Goal: Task Accomplishment & Management: Complete application form

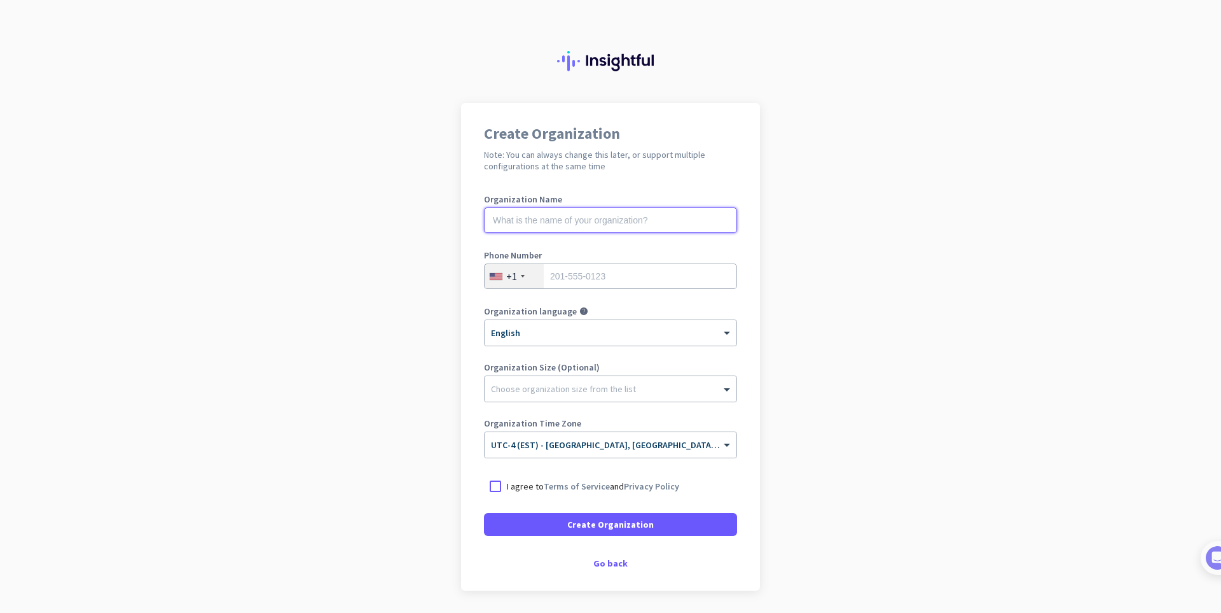
click at [566, 218] on input "text" at bounding box center [610, 219] width 253 height 25
type input "Mercor"
type input "2265074124"
click at [510, 281] on div "+1" at bounding box center [511, 276] width 11 height 13
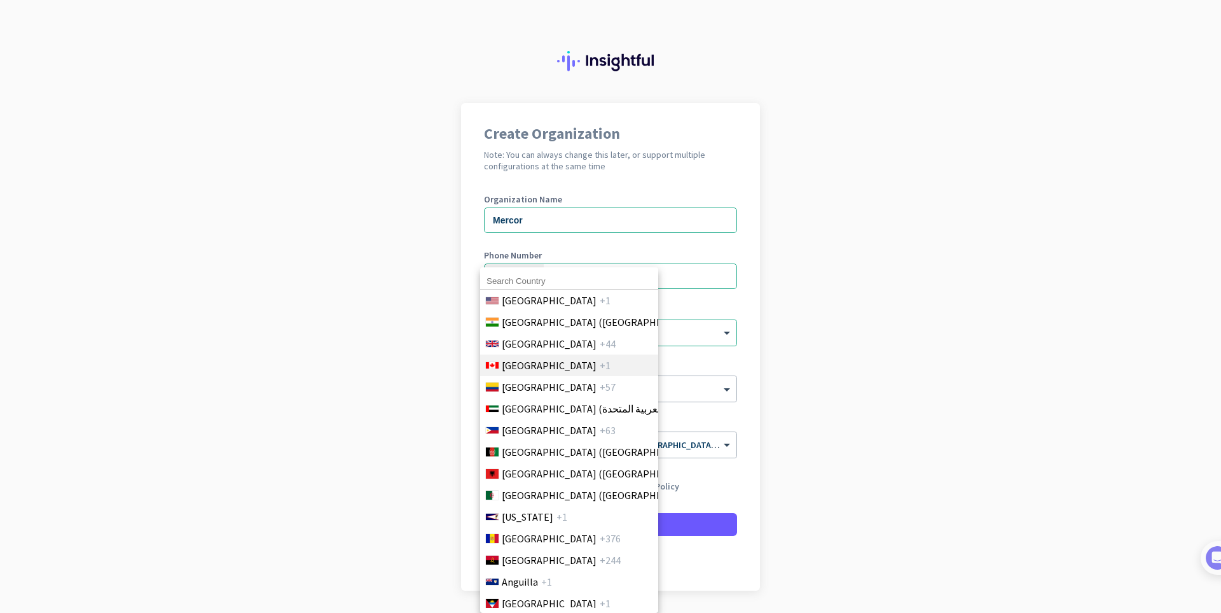
click at [527, 363] on span "[GEOGRAPHIC_DATA]" at bounding box center [549, 364] width 95 height 15
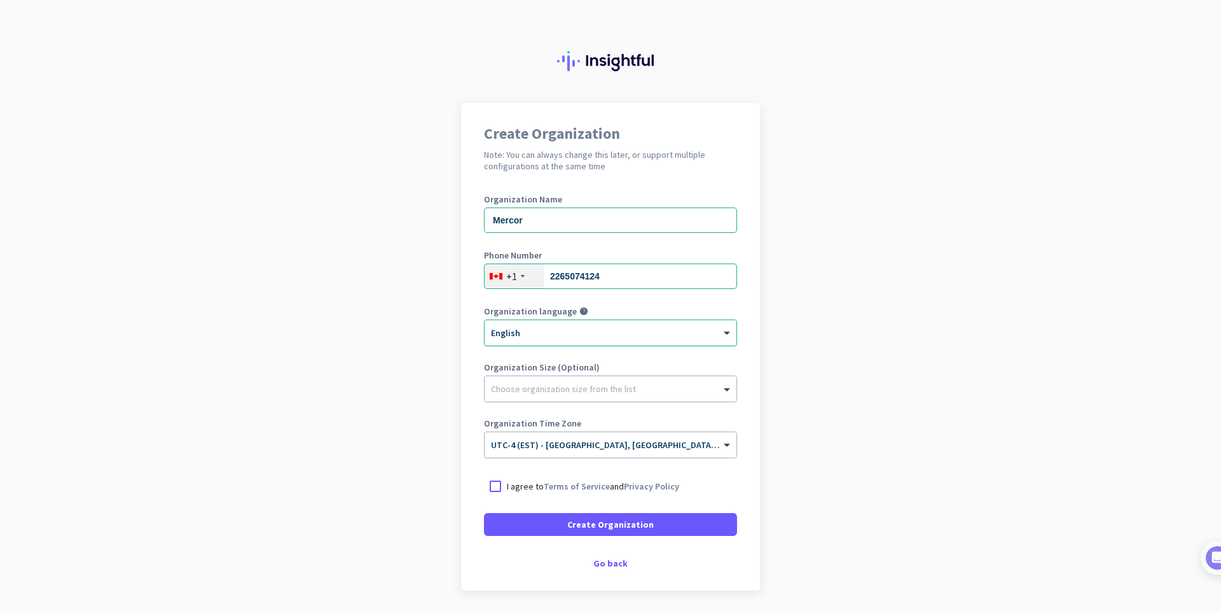
click at [571, 332] on div at bounding box center [611, 328] width 252 height 11
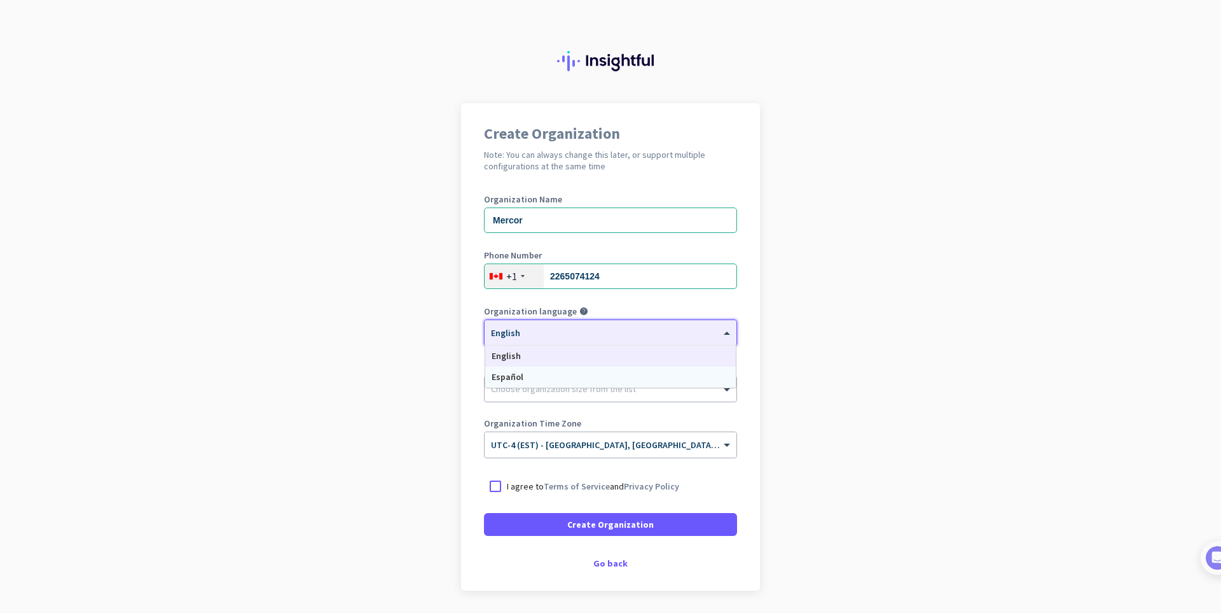
click at [443, 368] on app-onboarding-organization "Create Organization Note: You can always change this later, or support multiple…" at bounding box center [610, 378] width 1221 height 551
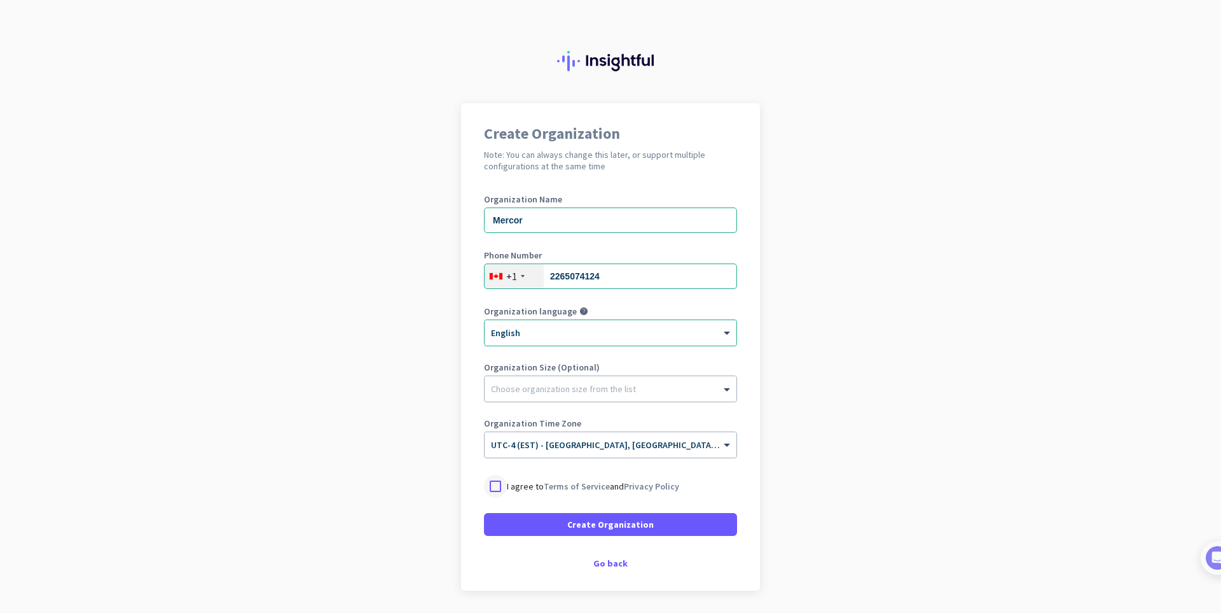
click at [496, 486] on div at bounding box center [495, 486] width 23 height 23
click at [564, 226] on input "Mercor" at bounding box center [610, 219] width 253 height 25
click at [552, 528] on span at bounding box center [610, 524] width 253 height 31
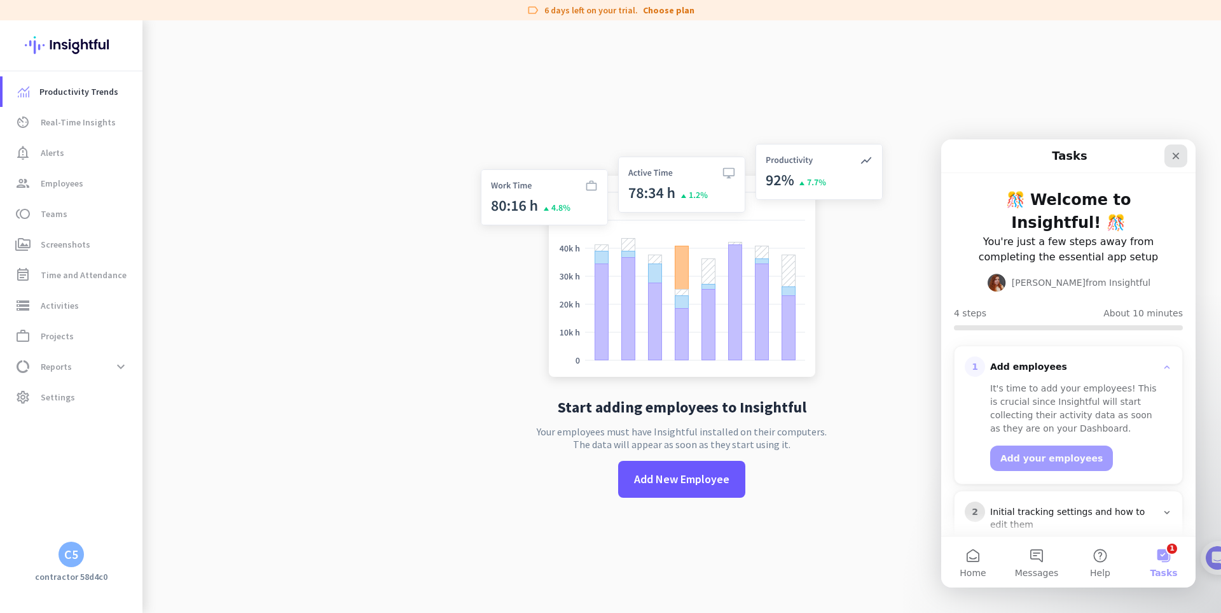
click at [1177, 152] on icon "Close" at bounding box center [1176, 156] width 10 height 10
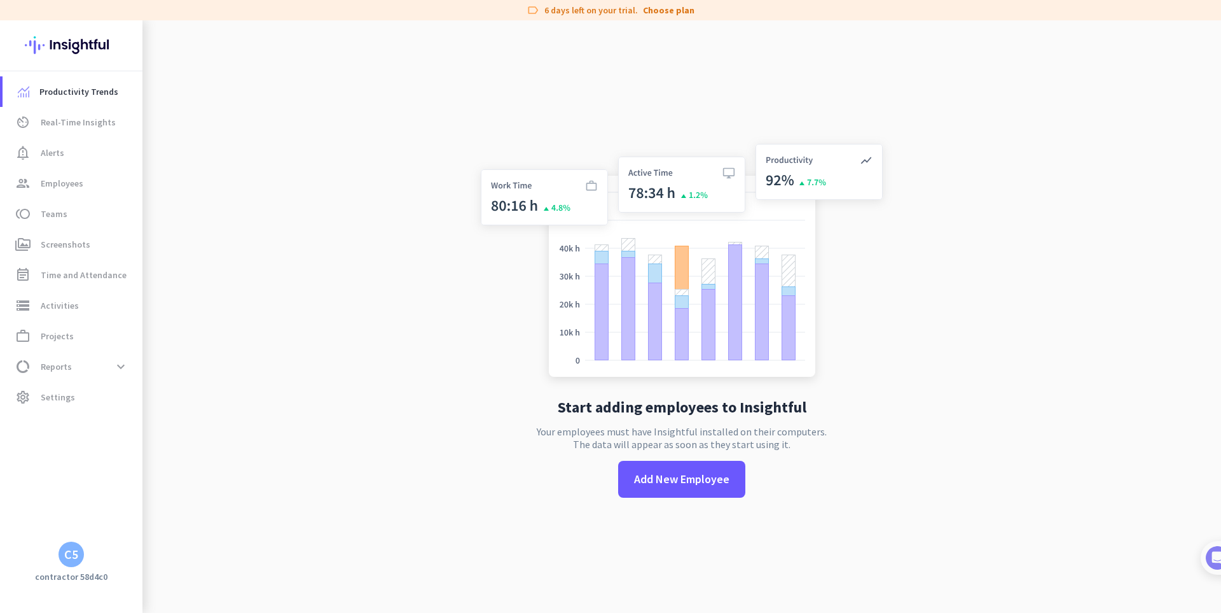
click at [64, 552] on div "C5" at bounding box center [71, 554] width 14 height 13
click at [145, 489] on span "Organizations" at bounding box center [132, 483] width 62 height 11
click at [356, 342] on div at bounding box center [610, 306] width 1221 height 613
click at [88, 119] on span "Real-Time Insights" at bounding box center [78, 122] width 75 height 15
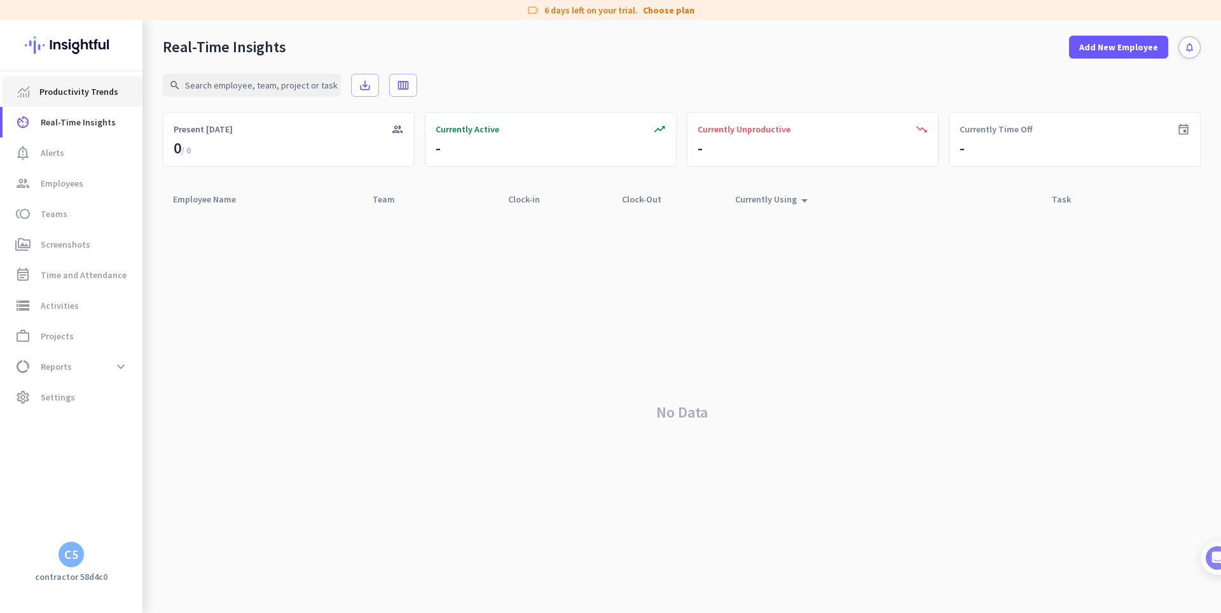
click at [83, 91] on span "Productivity Trends" at bounding box center [78, 91] width 79 height 15
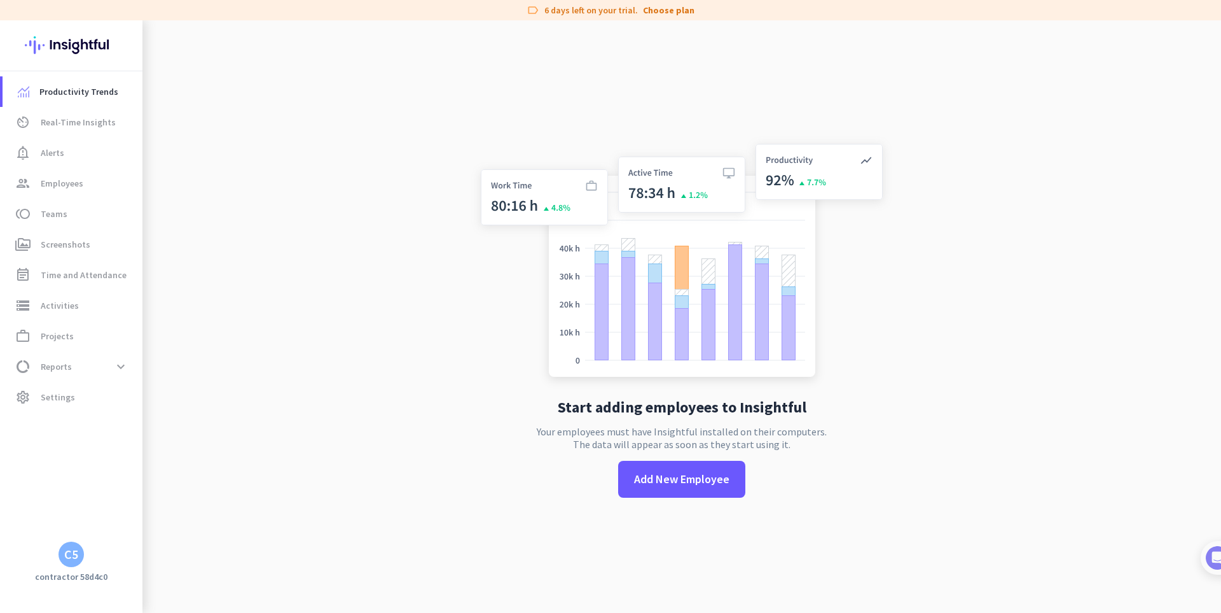
click at [76, 44] on img at bounding box center [71, 45] width 93 height 50
click at [108, 172] on link "group Employees" at bounding box center [73, 183] width 140 height 31
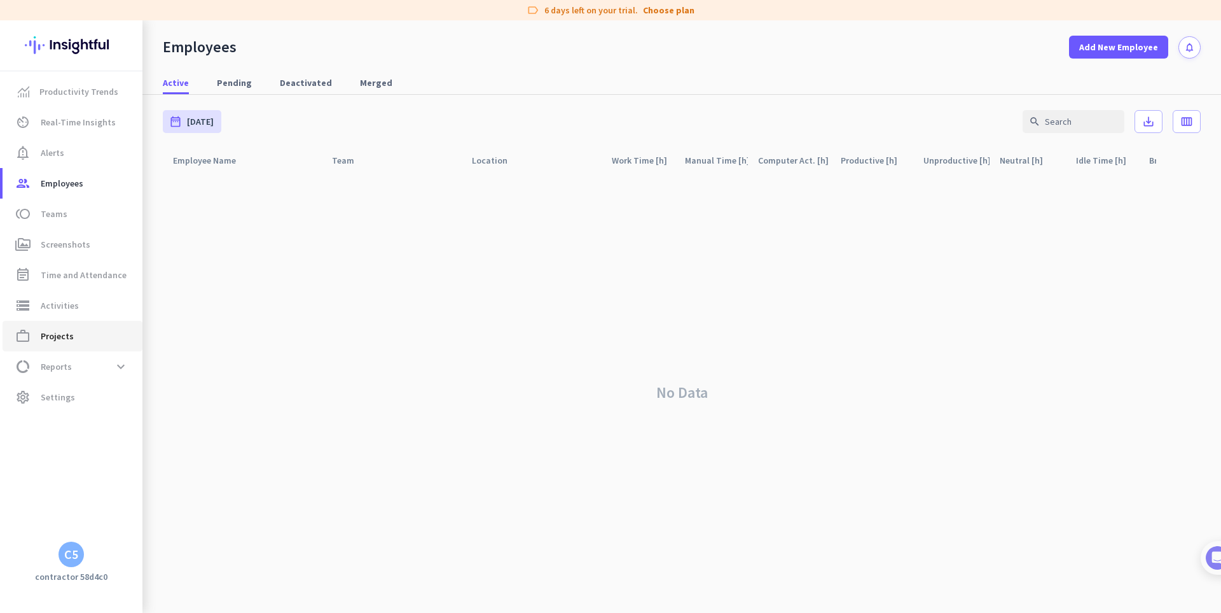
click at [77, 332] on span "work_outline Projects" at bounding box center [73, 335] width 120 height 15
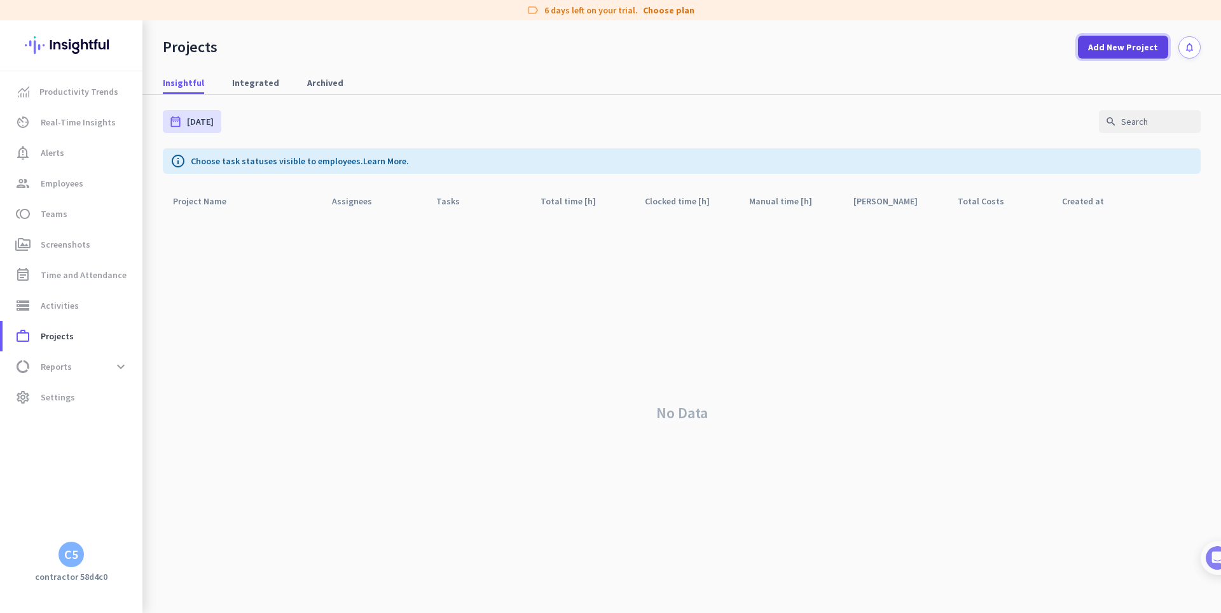
click at [1116, 48] on span "Add New Project" at bounding box center [1123, 47] width 70 height 13
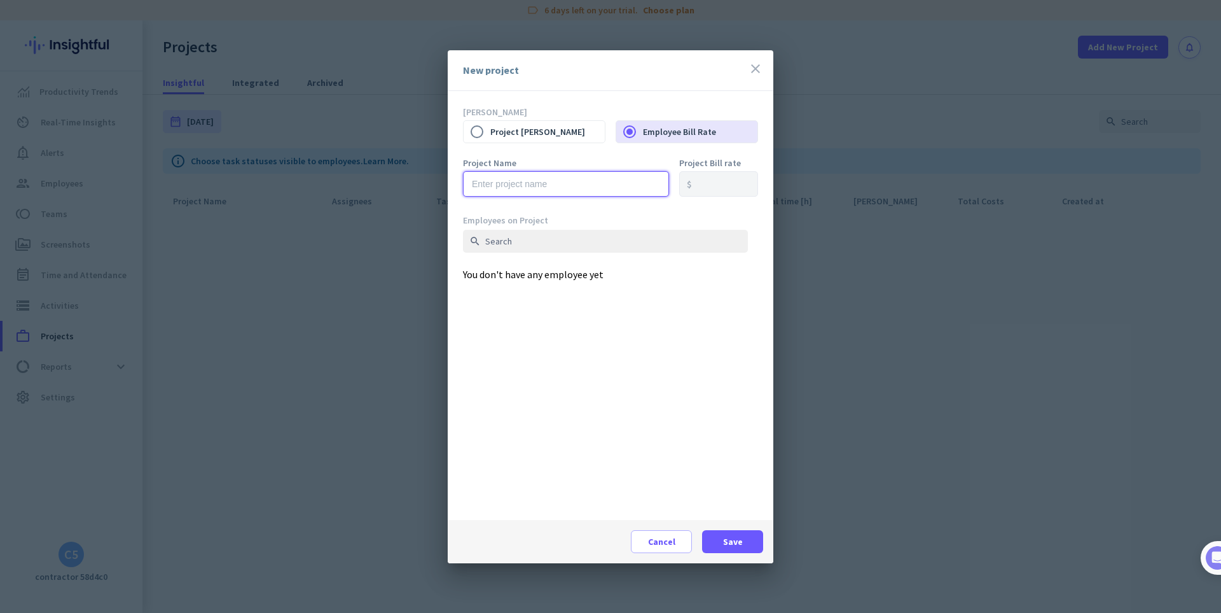
click at [606, 183] on input "text" at bounding box center [566, 183] width 206 height 25
click at [564, 181] on input "text" at bounding box center [566, 183] width 206 height 25
click at [551, 191] on input "Daisy" at bounding box center [566, 183] width 206 height 25
type input "Daisy"
click at [545, 244] on input "text" at bounding box center [605, 241] width 285 height 23
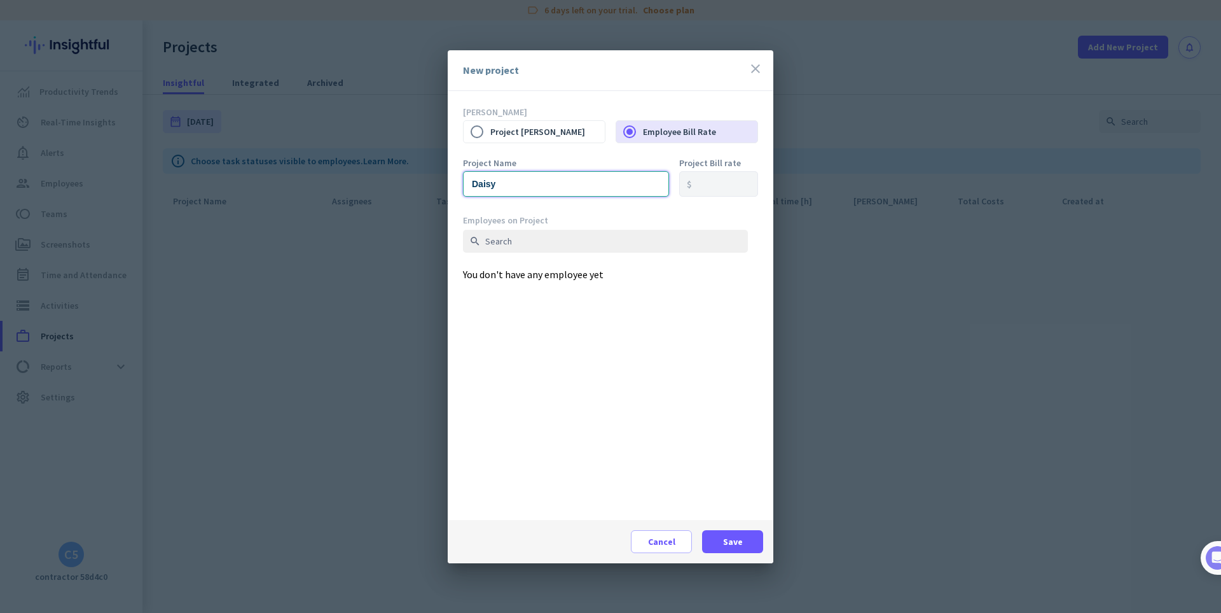
click at [528, 188] on input "Daisy" at bounding box center [566, 183] width 206 height 25
click at [555, 244] on input "text" at bounding box center [605, 241] width 285 height 23
type input "D"
click at [548, 183] on input "Daisy" at bounding box center [566, 183] width 206 height 25
click at [753, 68] on icon "close" at bounding box center [755, 68] width 15 height 15
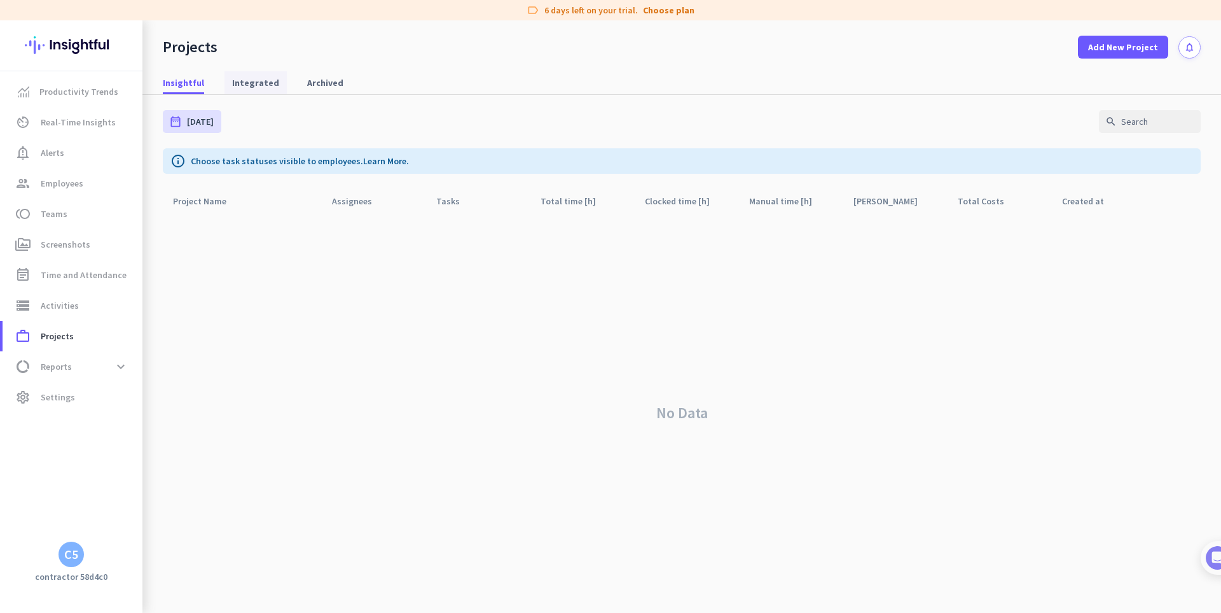
click at [232, 81] on span "Integrated" at bounding box center [255, 82] width 47 height 13
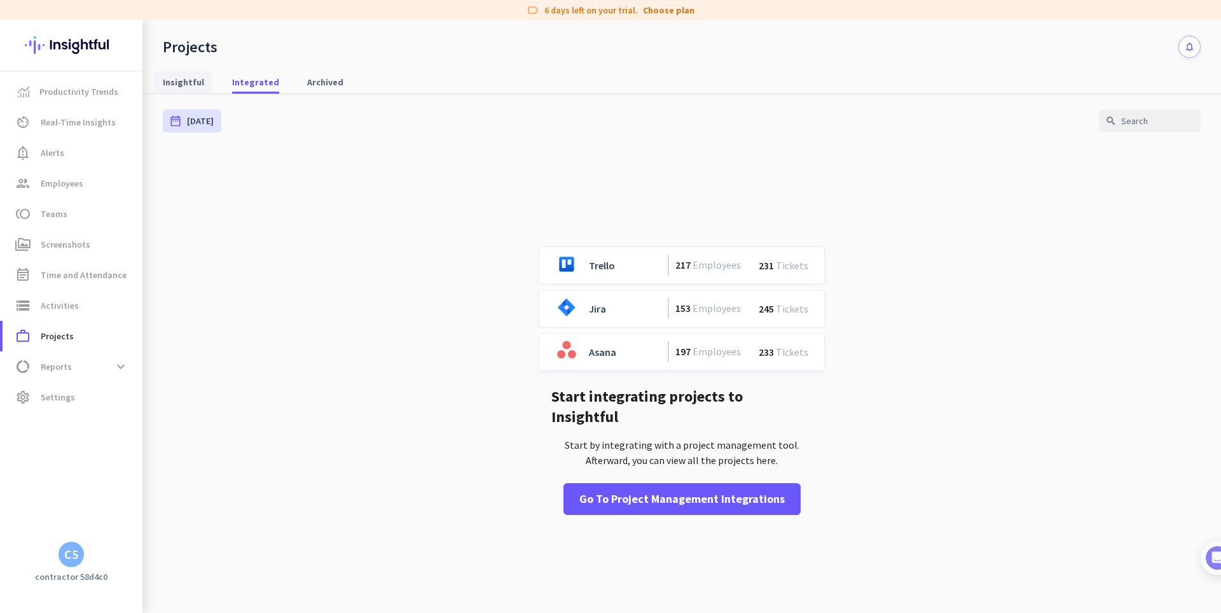
click at [180, 83] on span "Insightful" at bounding box center [183, 82] width 41 height 13
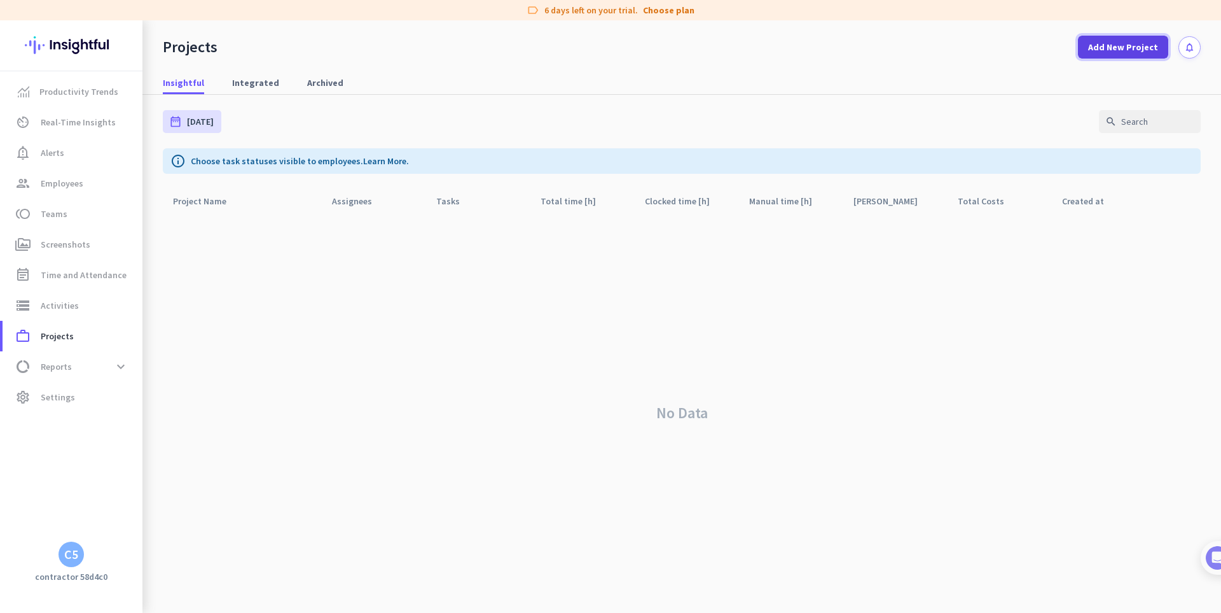
click at [1140, 42] on span "Add New Project" at bounding box center [1123, 47] width 70 height 13
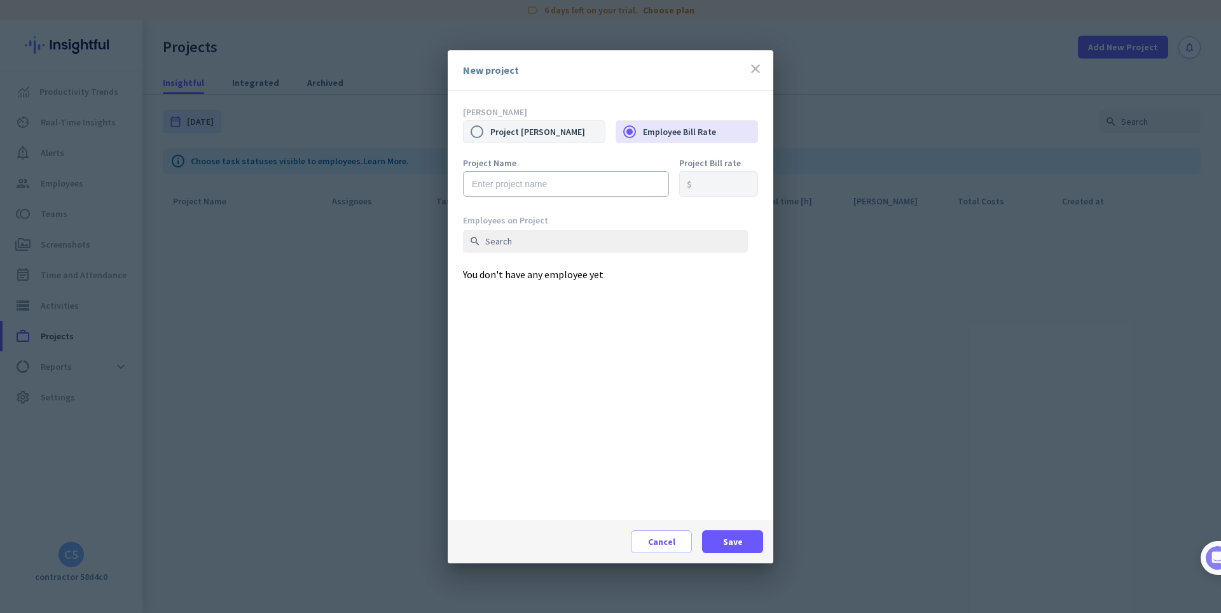
click at [548, 140] on label "Project [PERSON_NAME]" at bounding box center [547, 131] width 115 height 27
click at [490, 140] on input "Project [PERSON_NAME]" at bounding box center [477, 131] width 27 height 27
radio input "true"
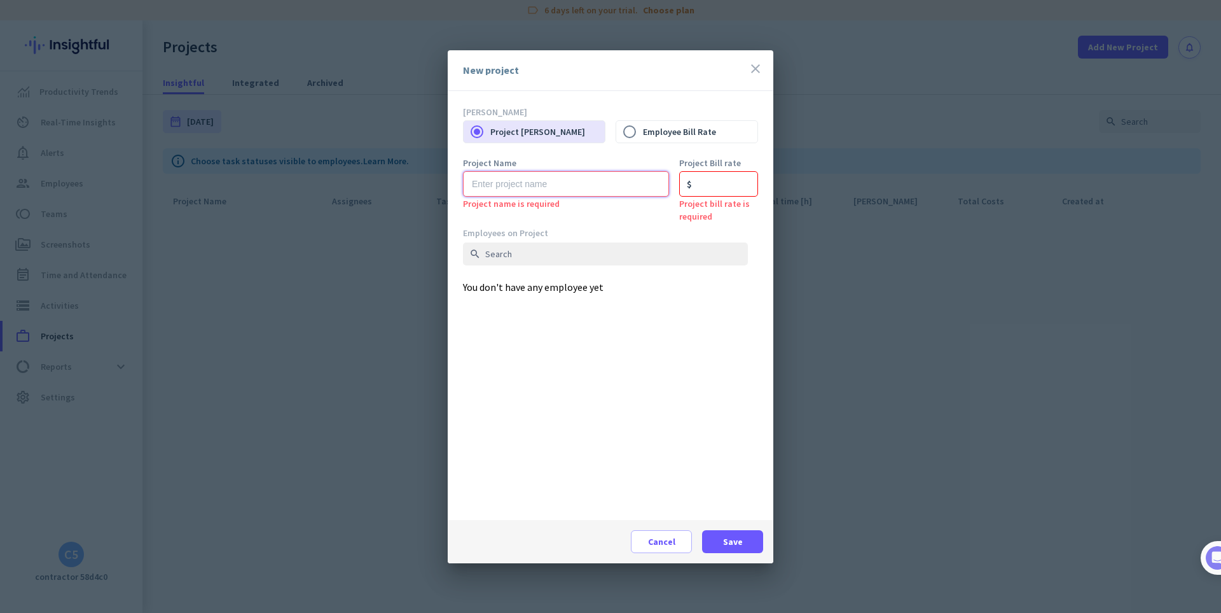
click at [553, 193] on input "text" at bounding box center [566, 183] width 206 height 25
type input "Daisy"
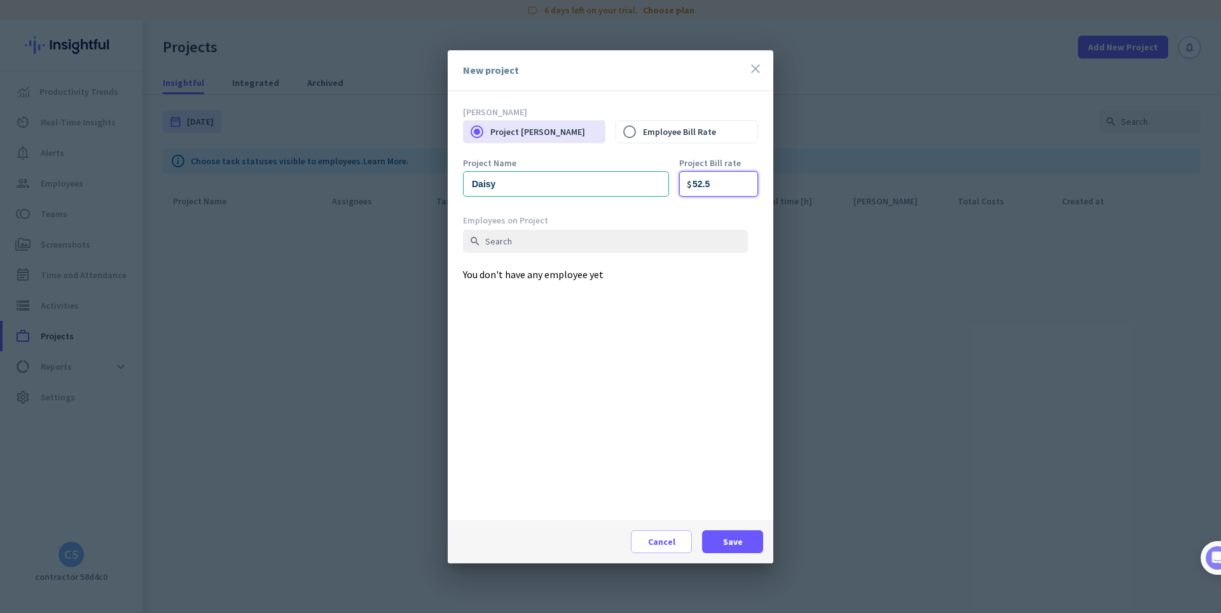
type input "52.5"
click at [487, 272] on div "Employees on Project search You don't have any employee yet" at bounding box center [610, 366] width 295 height 305
click at [662, 536] on span "Cancel" at bounding box center [661, 541] width 27 height 13
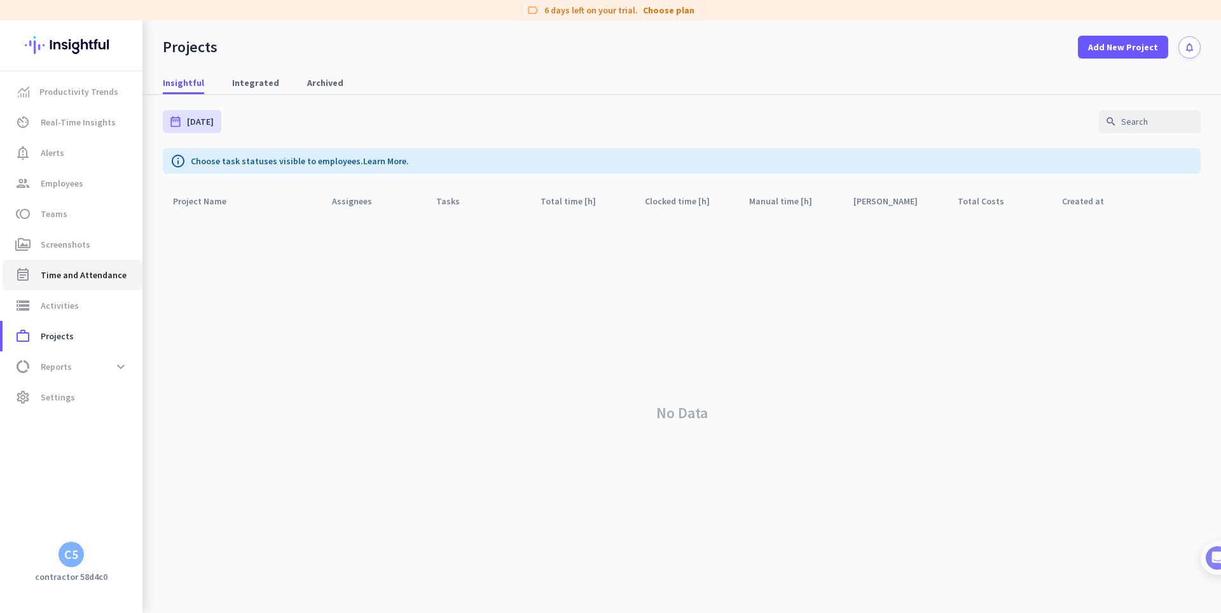
click at [53, 275] on span "Time and Attendance" at bounding box center [84, 274] width 86 height 15
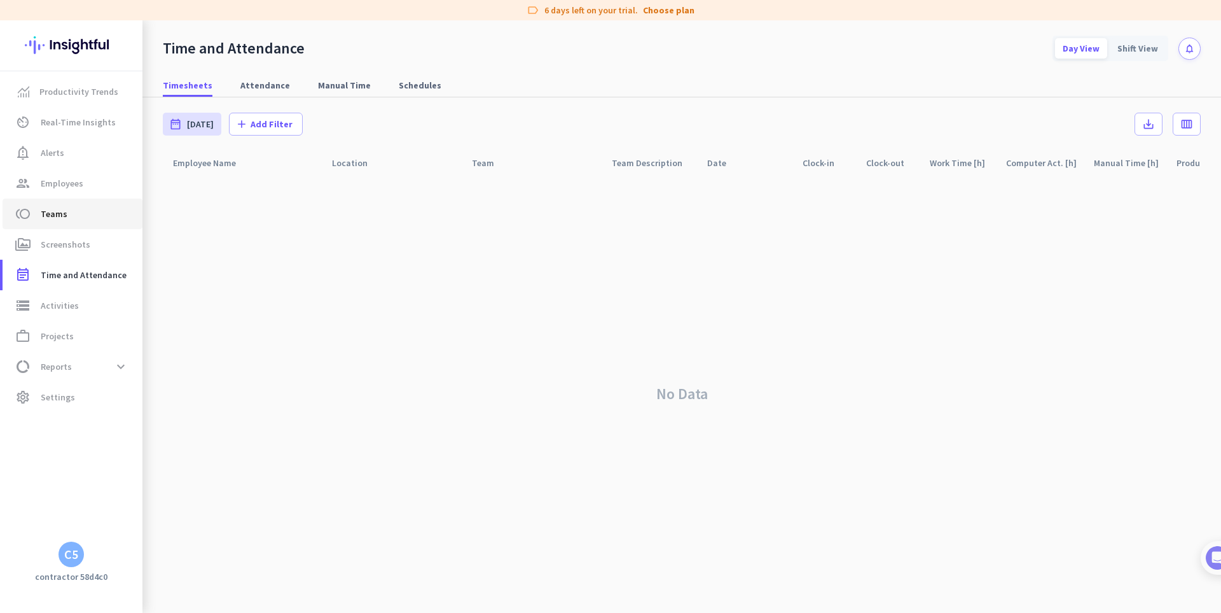
click at [59, 209] on span "Teams" at bounding box center [54, 213] width 27 height 15
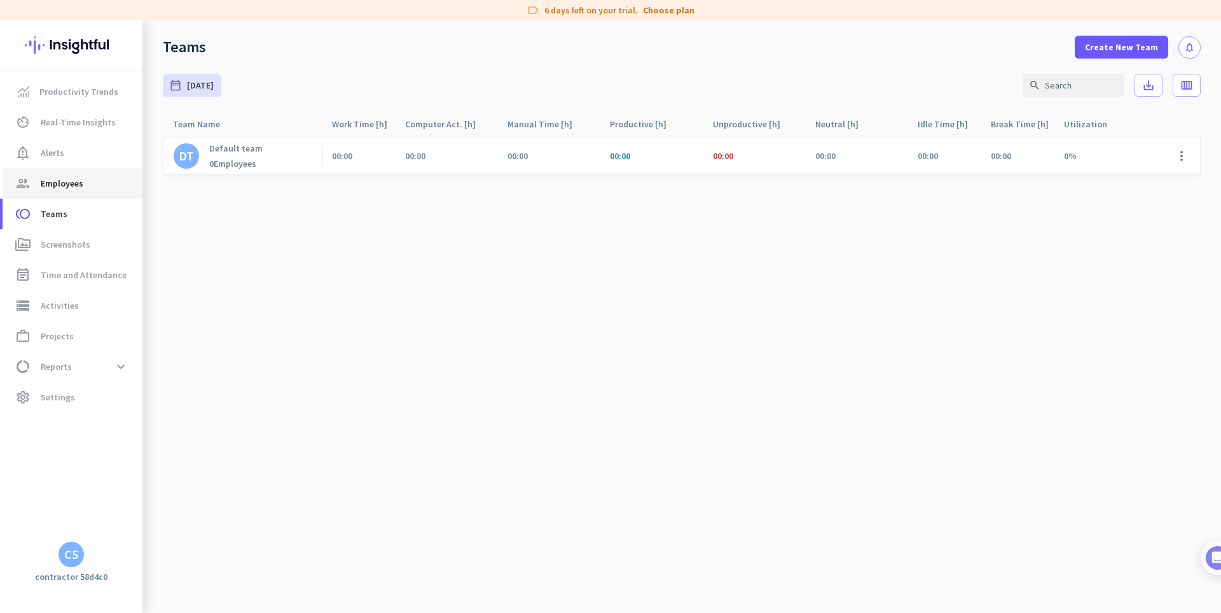
click at [59, 176] on span "Employees" at bounding box center [62, 183] width 43 height 15
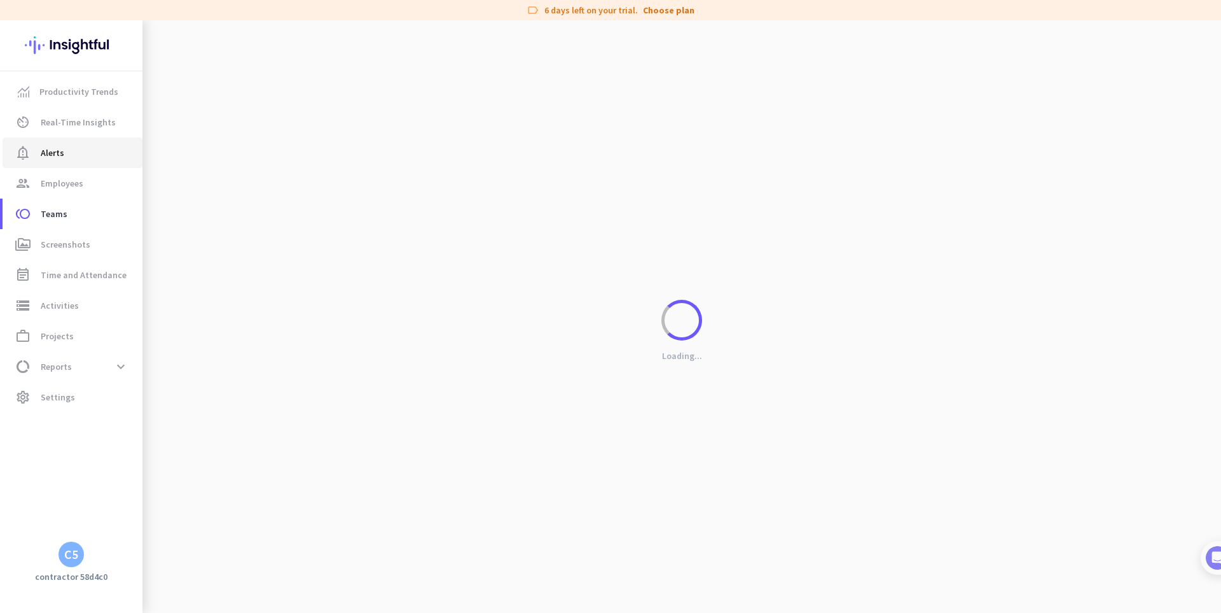
click at [62, 147] on span "Alerts" at bounding box center [53, 152] width 24 height 15
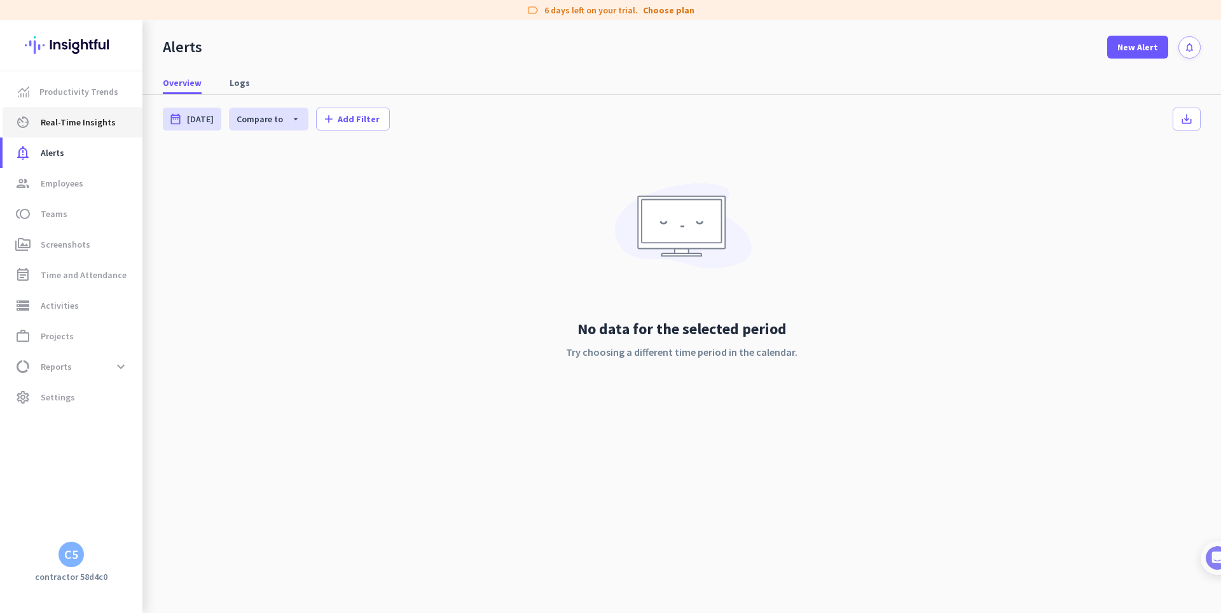
click at [71, 120] on span "Real-Time Insights" at bounding box center [78, 122] width 75 height 15
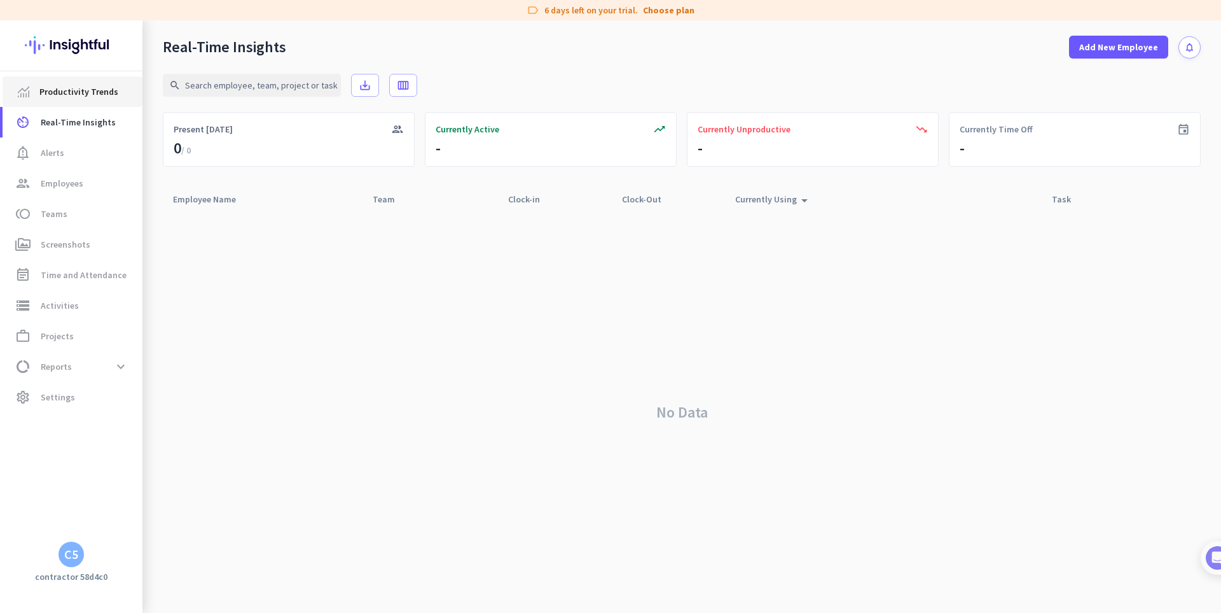
click at [91, 87] on span "Productivity Trends" at bounding box center [78, 91] width 79 height 15
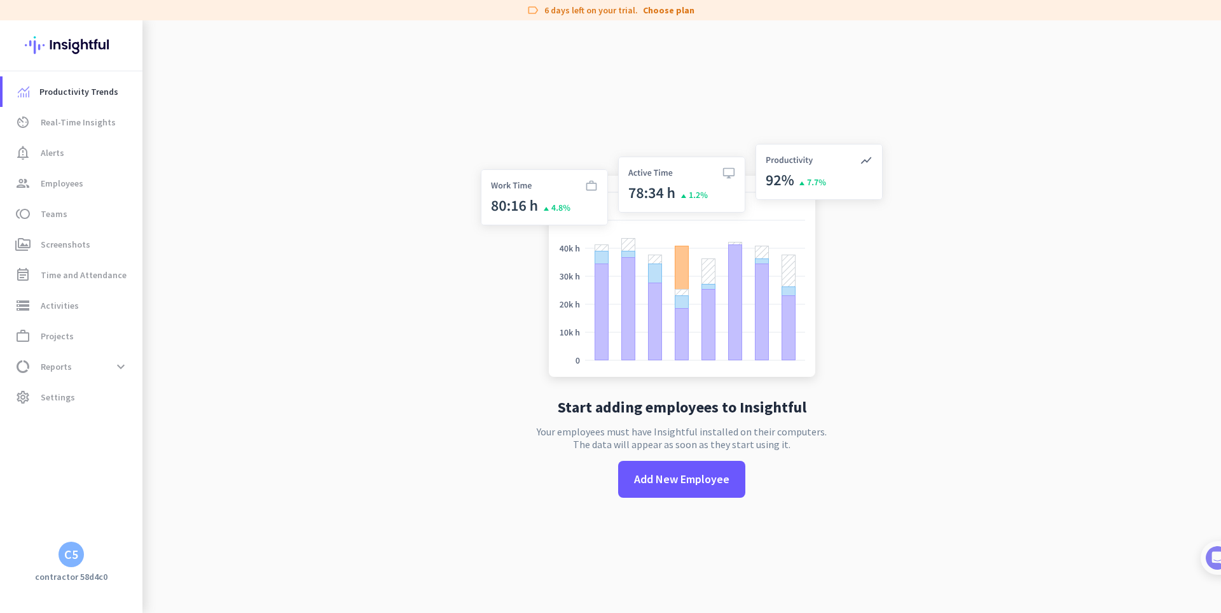
click at [80, 555] on div "C5" at bounding box center [71, 553] width 25 height 25
click at [149, 480] on span "Organizations" at bounding box center [132, 483] width 62 height 11
click at [344, 352] on div at bounding box center [610, 306] width 1221 height 613
click at [72, 31] on img at bounding box center [71, 45] width 93 height 50
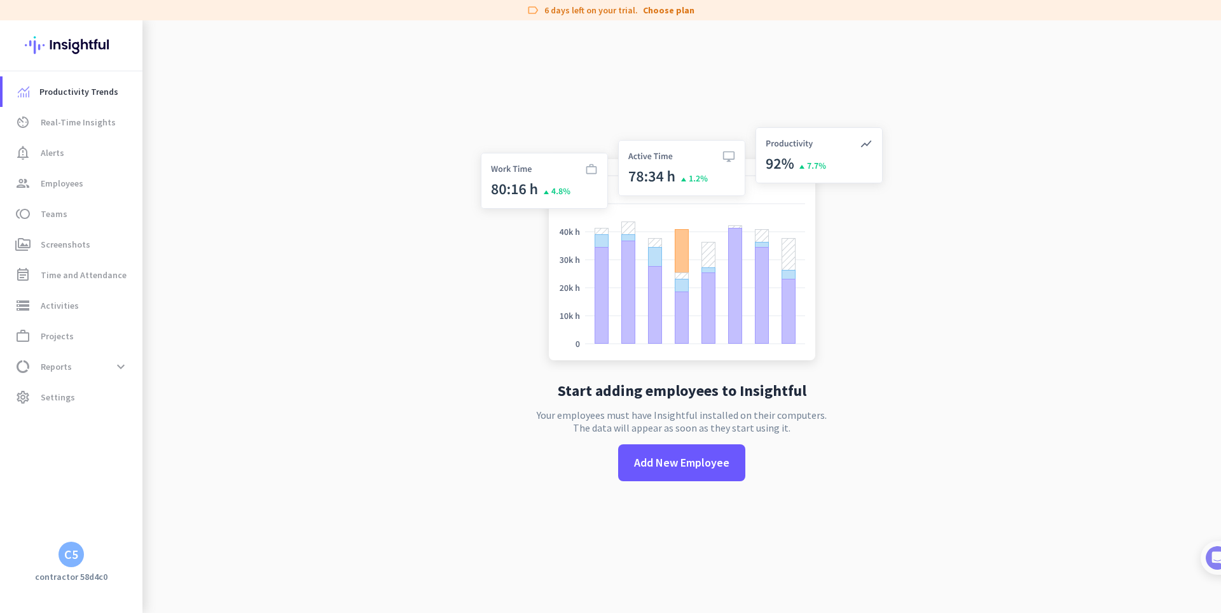
scroll to position [20, 0]
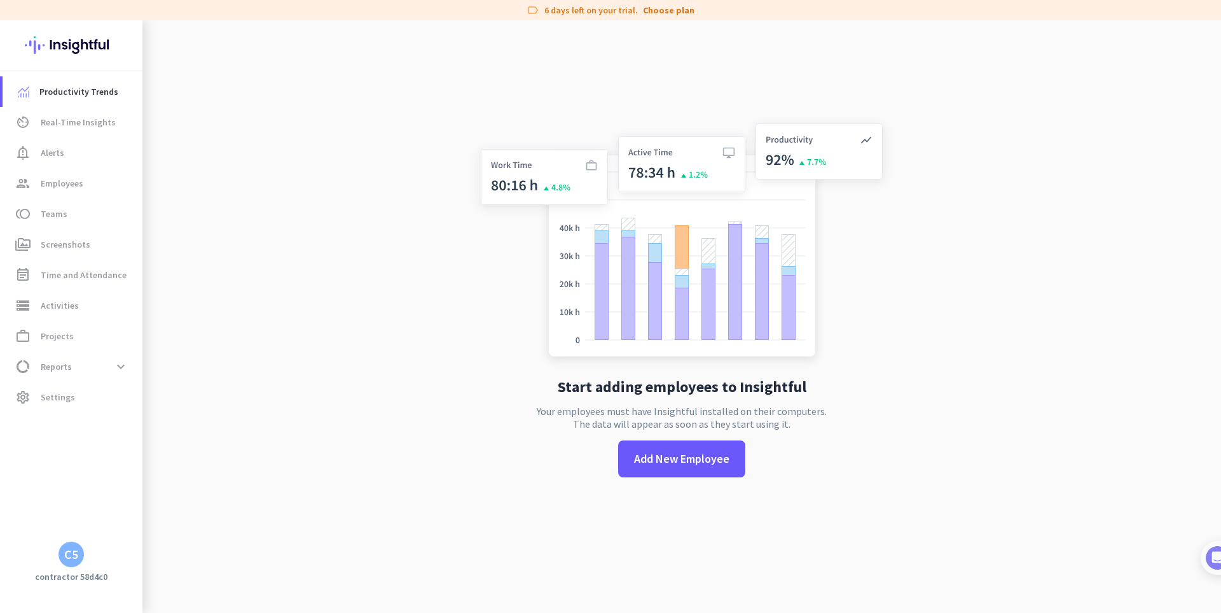
click at [73, 552] on div "C5" at bounding box center [71, 554] width 14 height 13
click at [151, 480] on span "Organizations" at bounding box center [132, 483] width 62 height 11
click at [144, 453] on span "Personal Settings" at bounding box center [138, 461] width 97 height 23
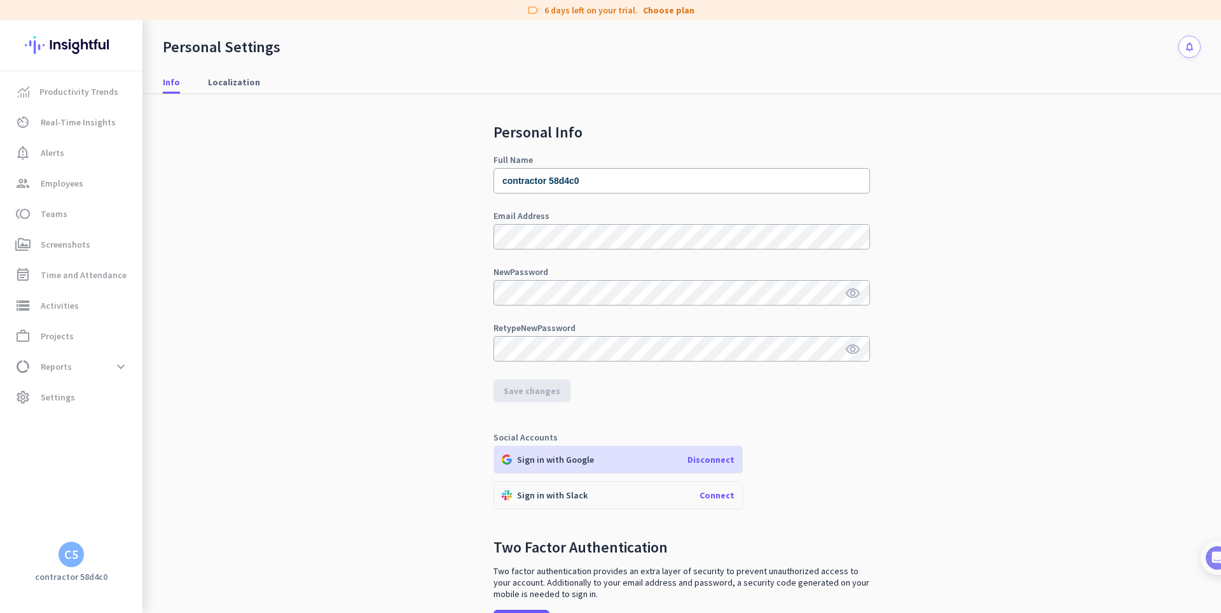
click at [848, 294] on icon "visibility" at bounding box center [852, 293] width 15 height 15
click at [69, 564] on div "C5" at bounding box center [71, 553] width 25 height 25
click at [68, 83] on div at bounding box center [610, 306] width 1221 height 613
click at [71, 94] on span "Productivity Trends" at bounding box center [78, 91] width 79 height 15
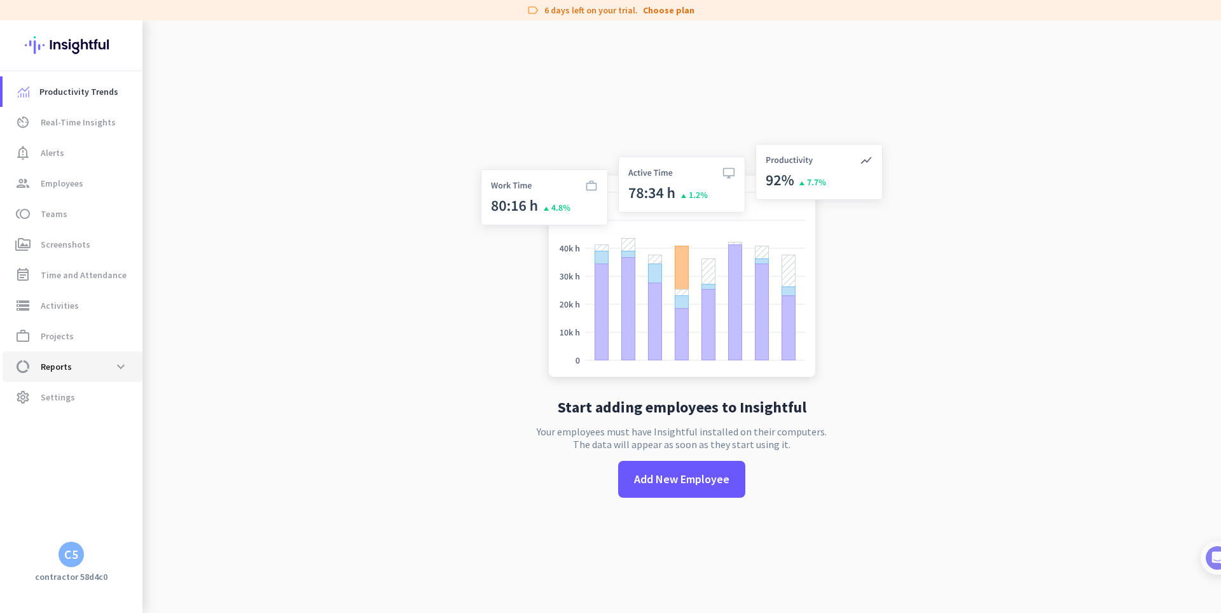
click at [86, 365] on span "data_usage Reports expand_more" at bounding box center [73, 366] width 120 height 23
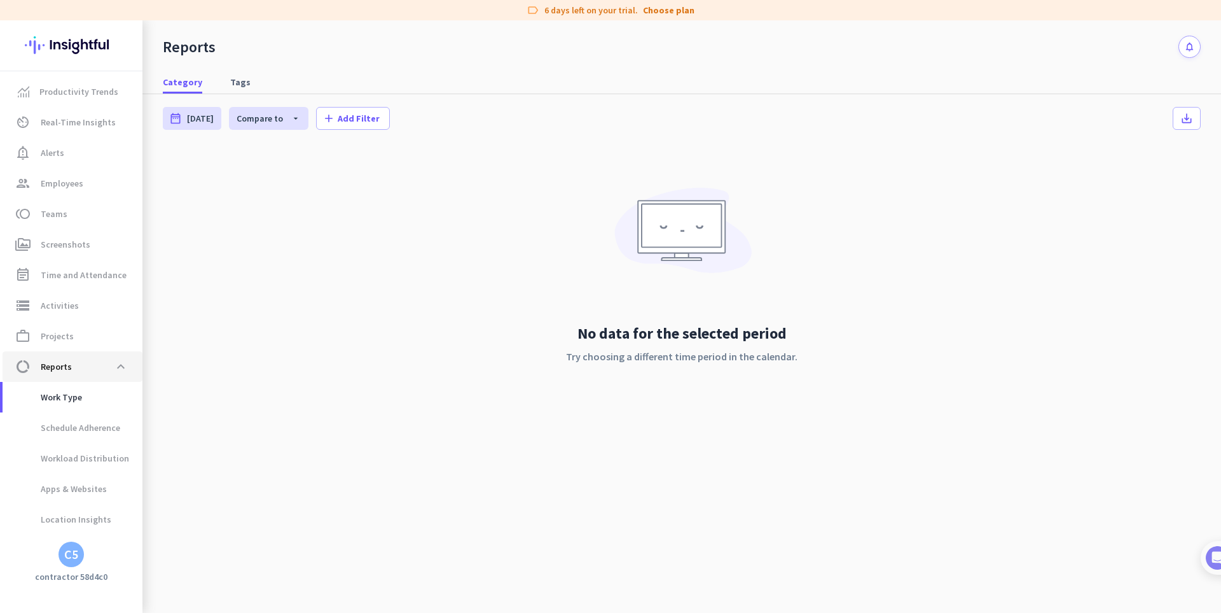
click at [90, 362] on span "data_usage Reports expand_less" at bounding box center [73, 366] width 120 height 23
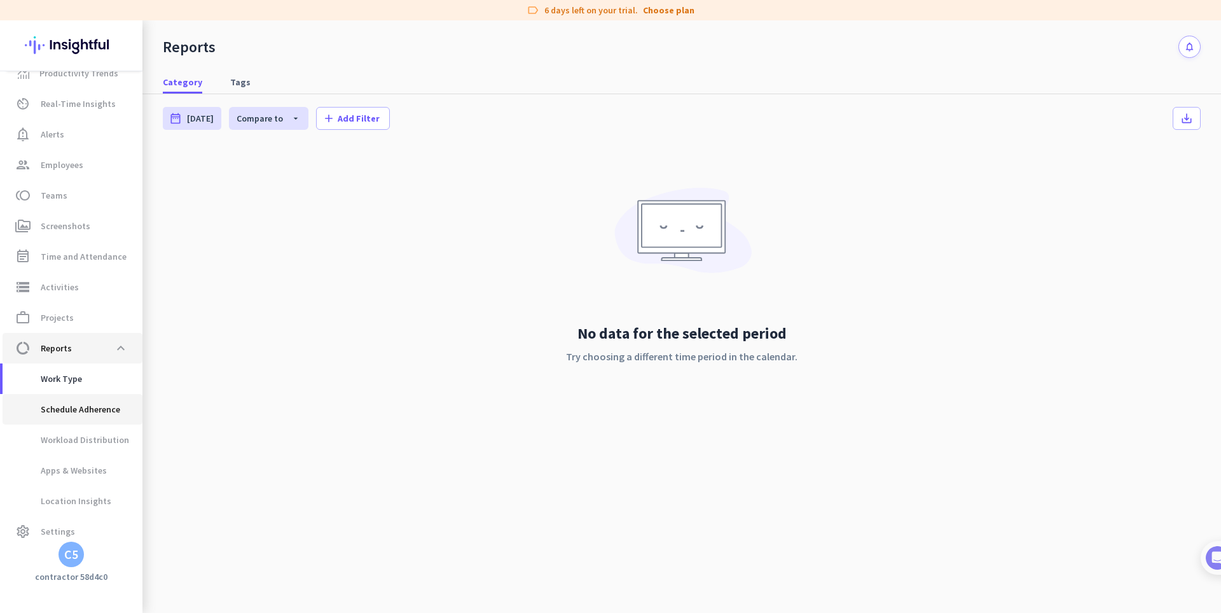
scroll to position [29, 0]
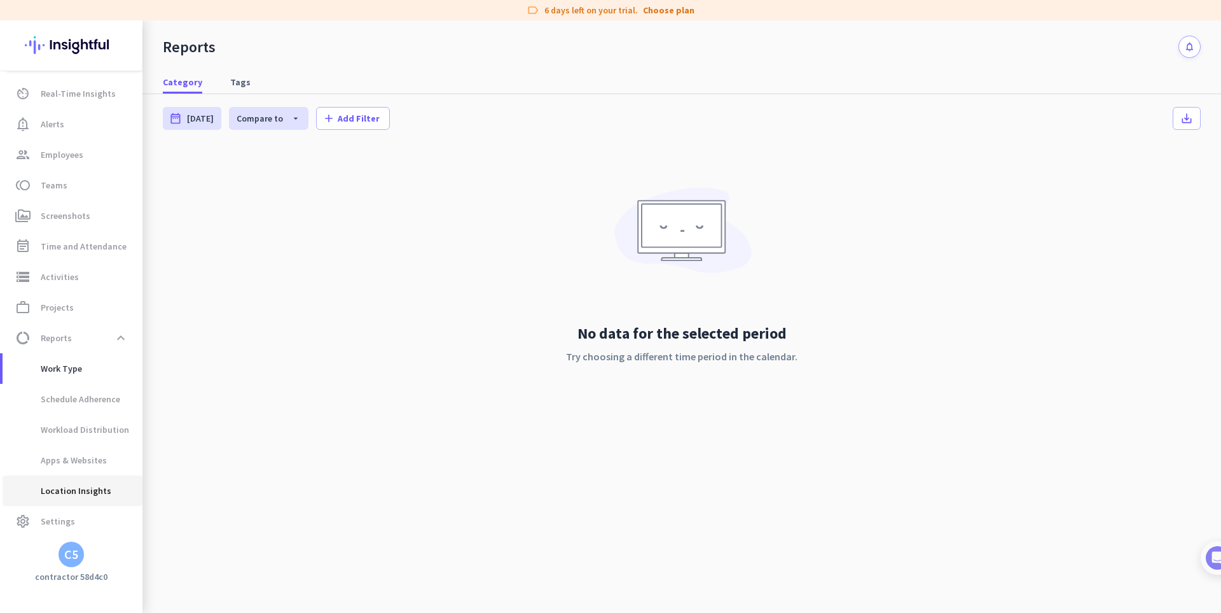
click at [96, 489] on span "Location Insights" at bounding box center [62, 490] width 99 height 31
type input "[DATE] - [DATE]"
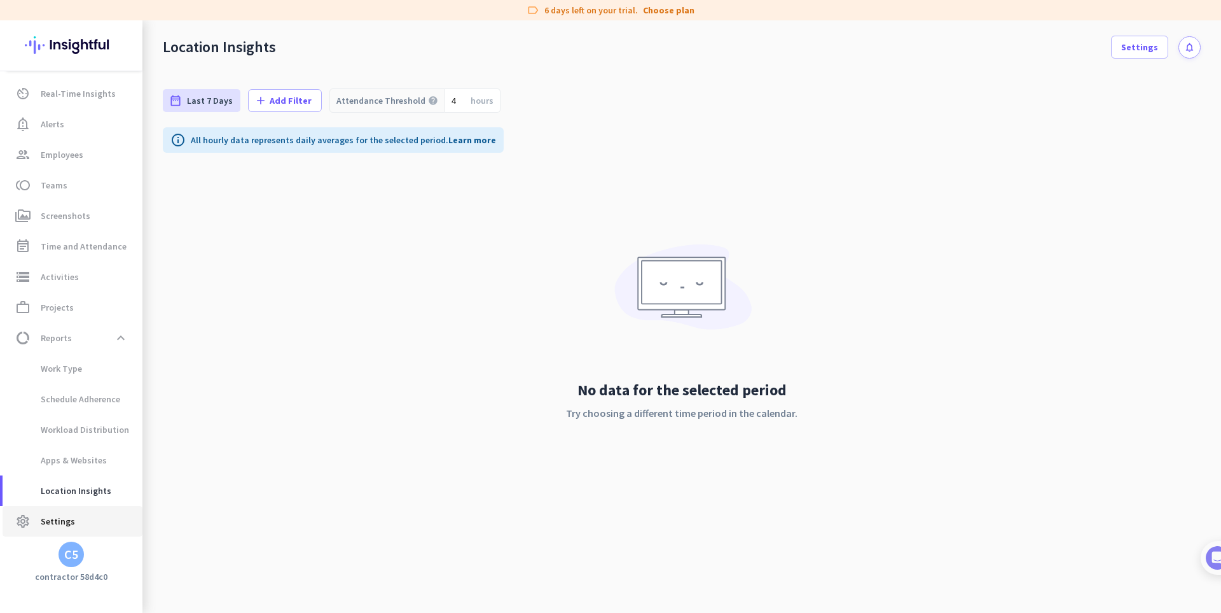
click at [67, 520] on span "Settings" at bounding box center [58, 520] width 34 height 15
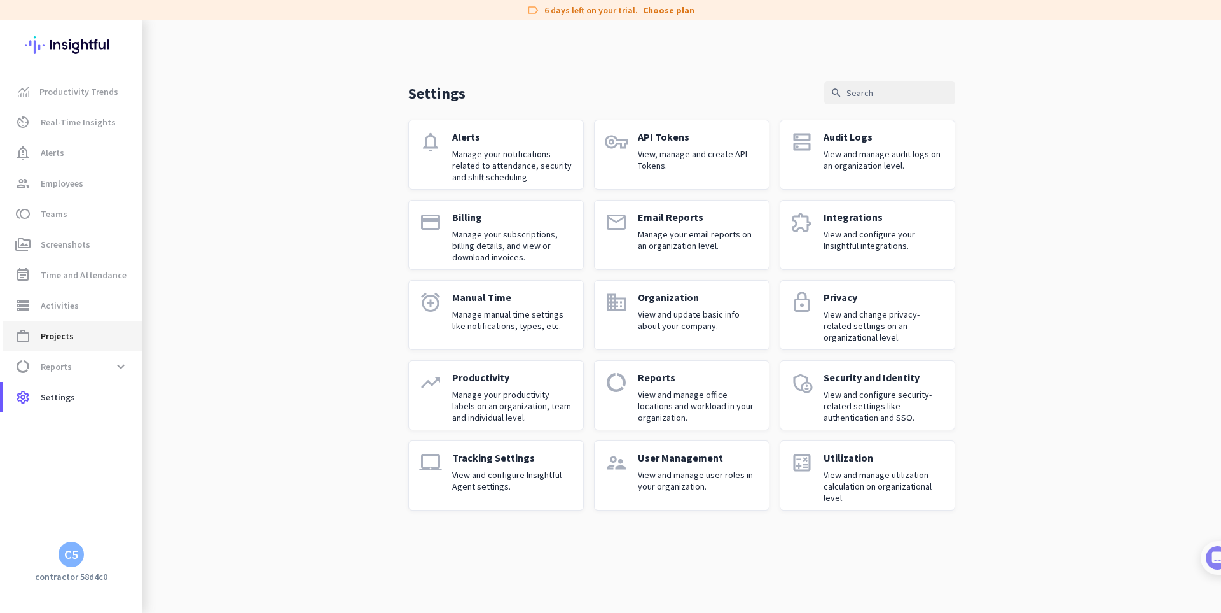
click at [88, 325] on link "work_outline Projects" at bounding box center [73, 336] width 140 height 31
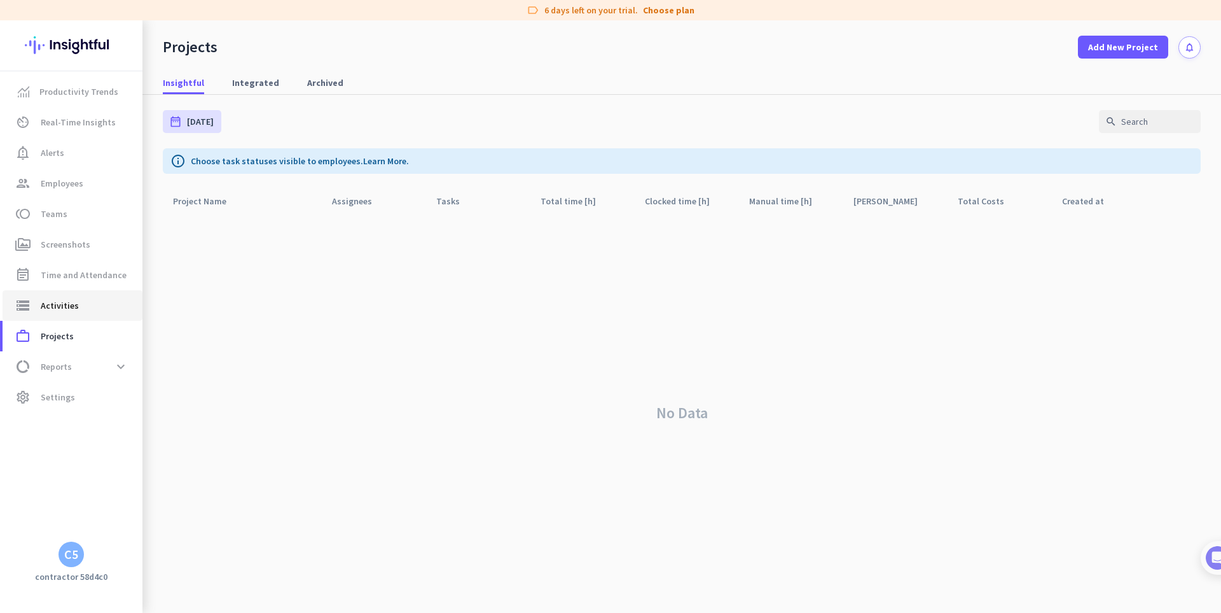
click at [77, 306] on span "storage Activities" at bounding box center [73, 305] width 120 height 15
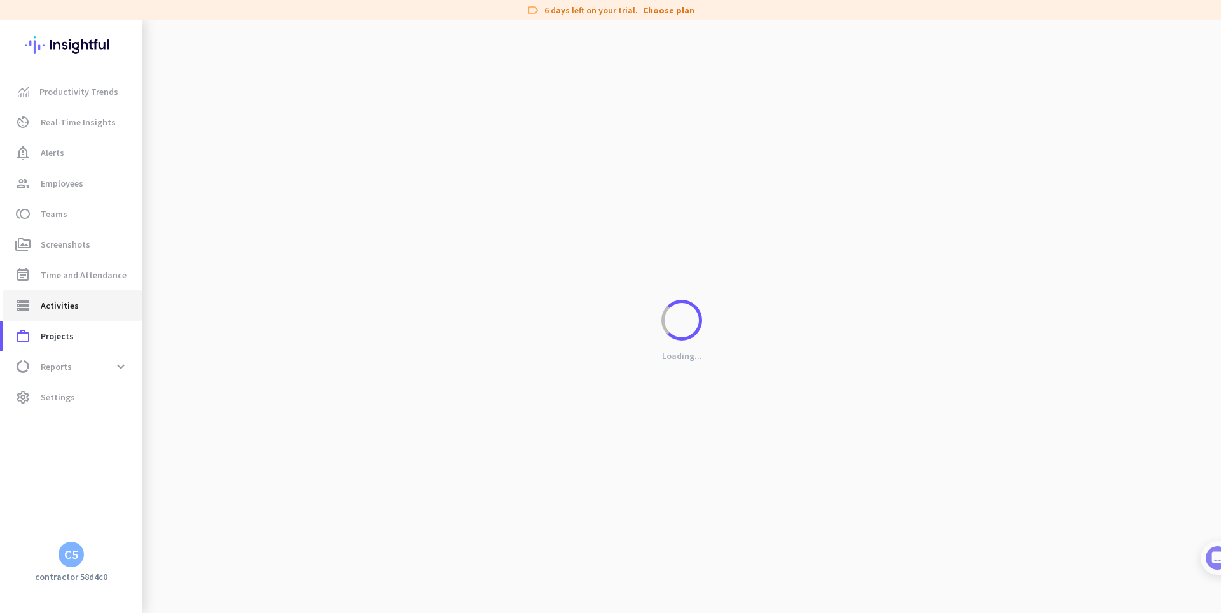
type input "[DATE]"
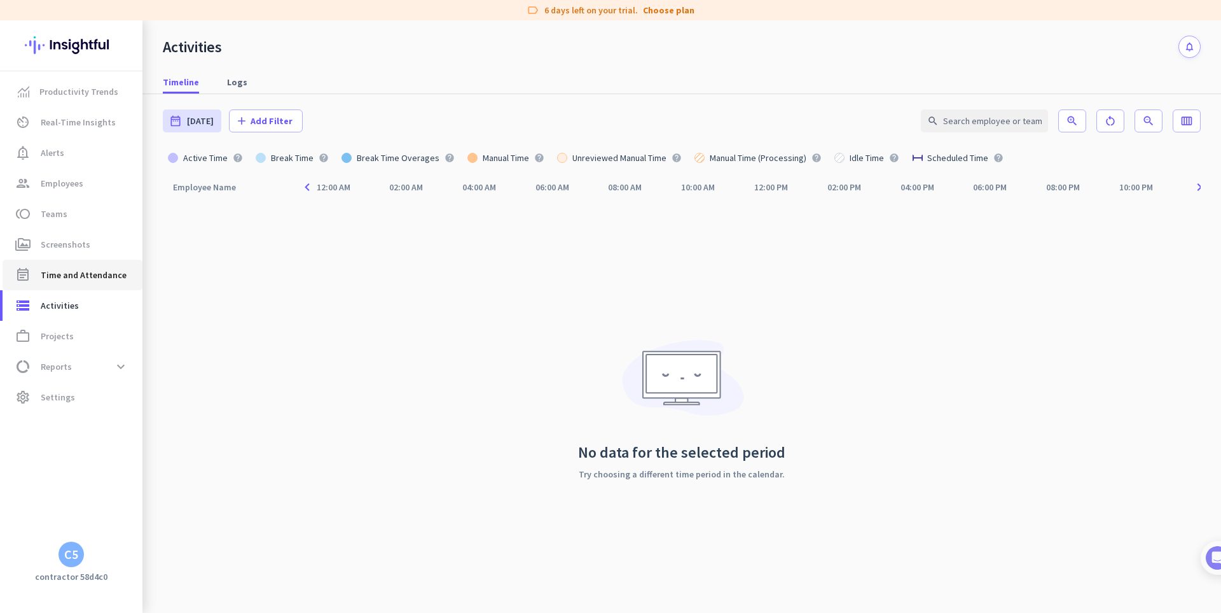
click at [85, 273] on span "Time and Attendance" at bounding box center [84, 274] width 86 height 15
type input "[DATE] - [DATE]"
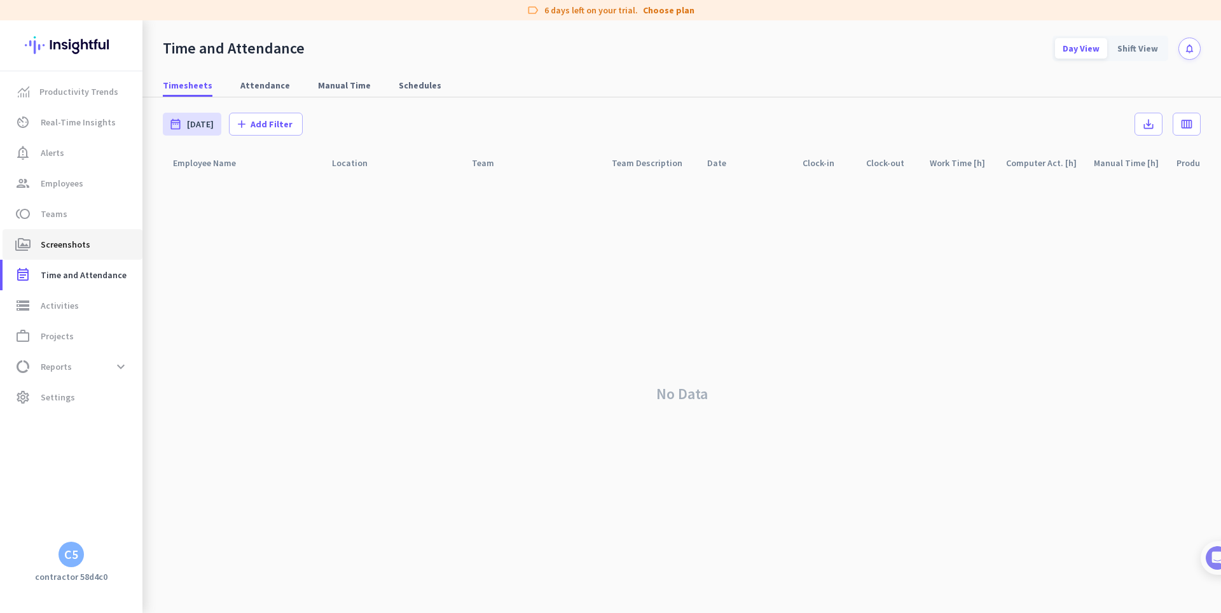
click at [85, 239] on span "Screenshots" at bounding box center [66, 244] width 50 height 15
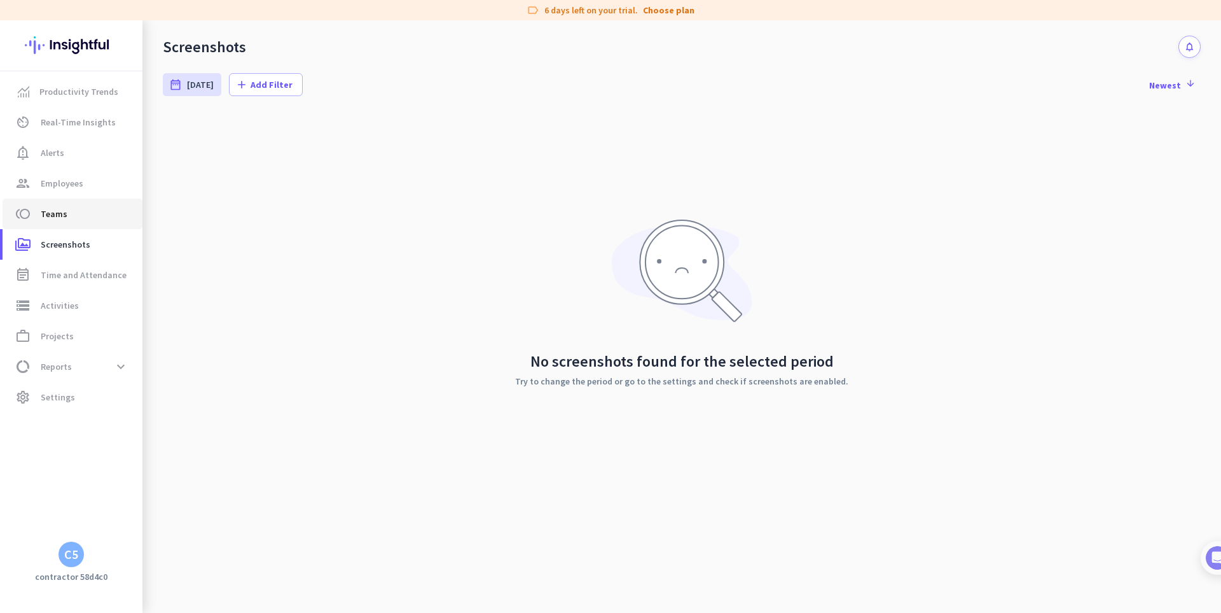
click at [92, 212] on span "toll Teams" at bounding box center [73, 213] width 120 height 15
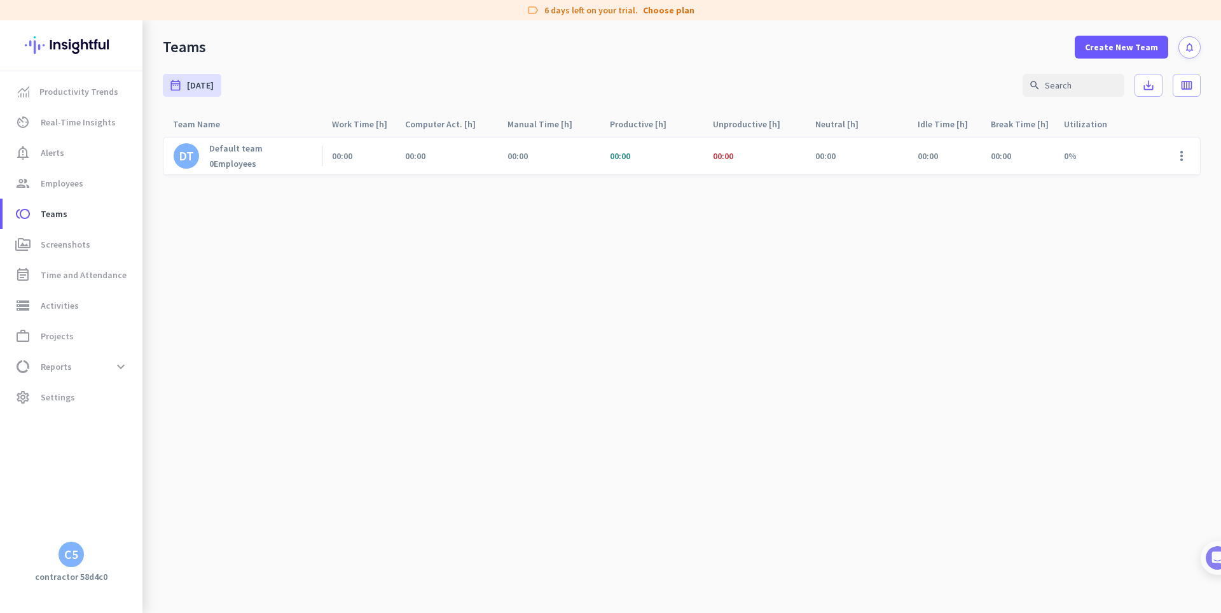
click at [288, 316] on cdk-virtual-scroll-viewport "DT Default team 0 Employees 00:00 00:00 00:00 00:00 00:00 00:00 00:00 00:00 0% …" at bounding box center [682, 374] width 1038 height 476
